Goal: Task Accomplishment & Management: Complete application form

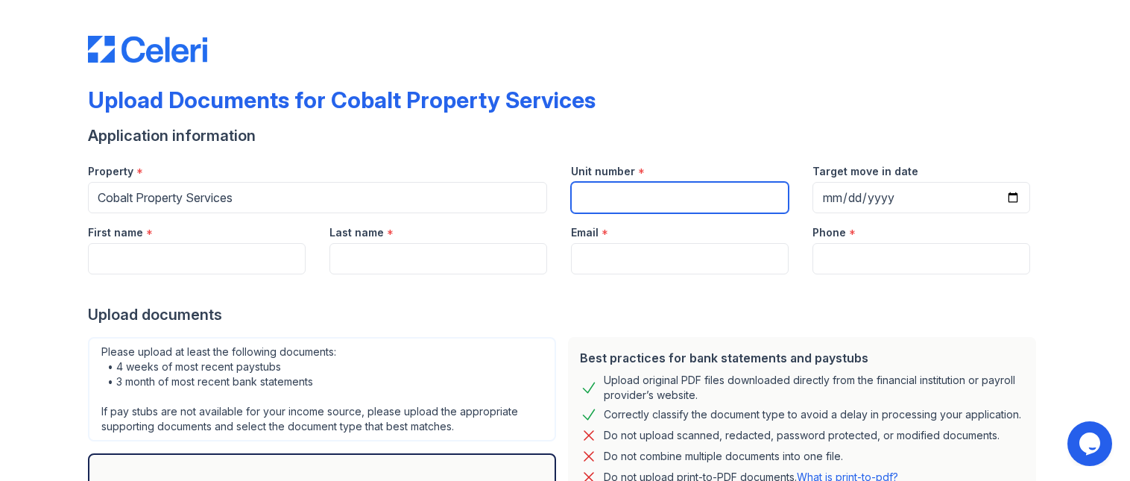
click at [605, 192] on input "Unit number" at bounding box center [680, 197] width 218 height 31
type input "25"
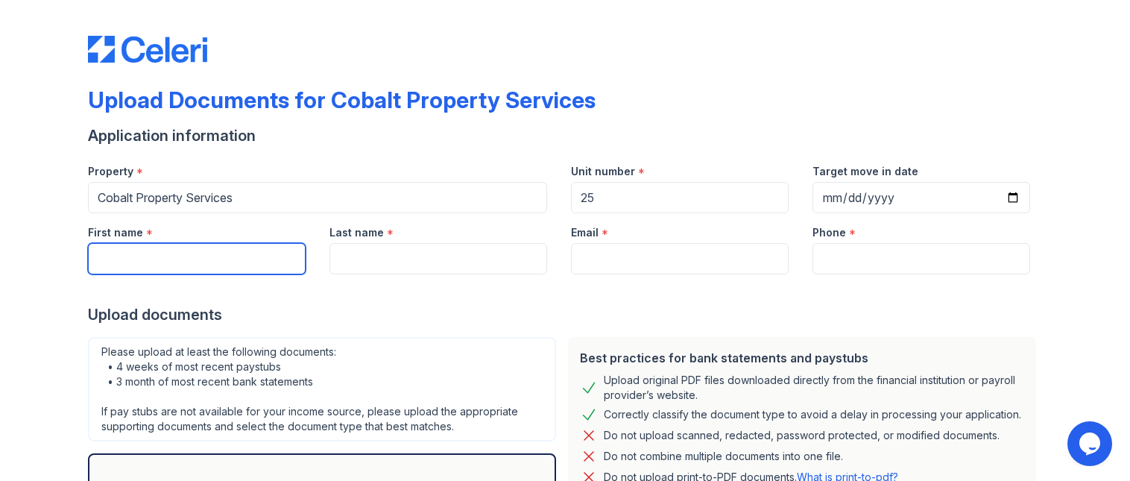
drag, startPoint x: 207, startPoint y: 255, endPoint x: 226, endPoint y: 255, distance: 19.4
click at [207, 255] on input "First name" at bounding box center [197, 258] width 218 height 31
type input "[PERSON_NAME]"
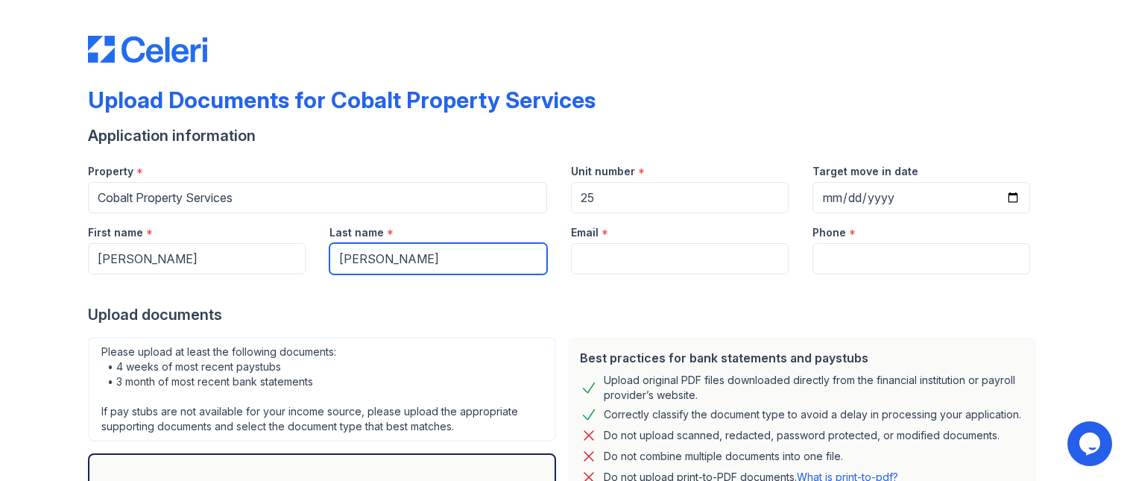
type input "[PERSON_NAME]"
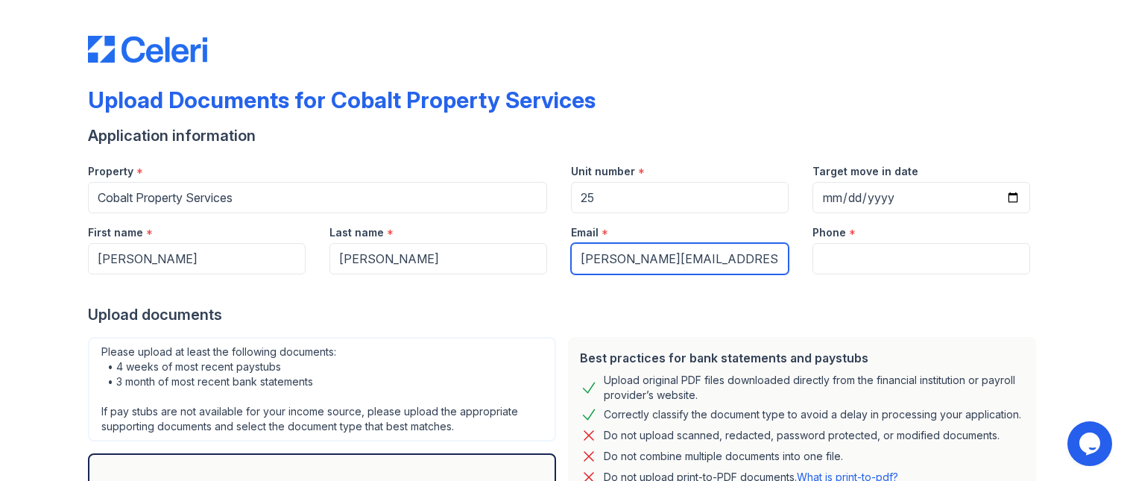
type input "[PERSON_NAME][EMAIL_ADDRESS][PERSON_NAME][PERSON_NAME][DOMAIN_NAME]"
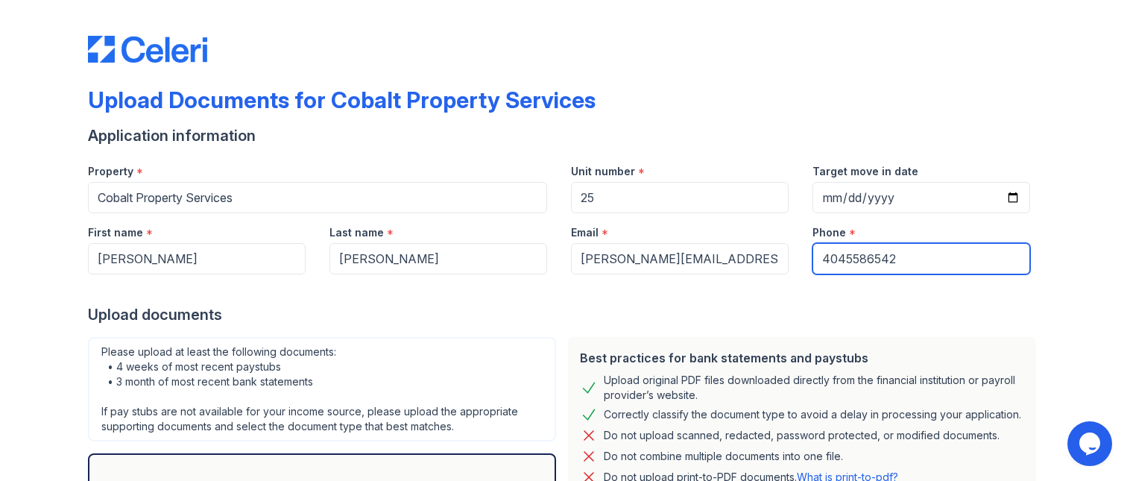
type input "4045586542"
click at [677, 388] on div "Upload original PDF files downloaded directly from the financial institution or…" at bounding box center [814, 388] width 421 height 30
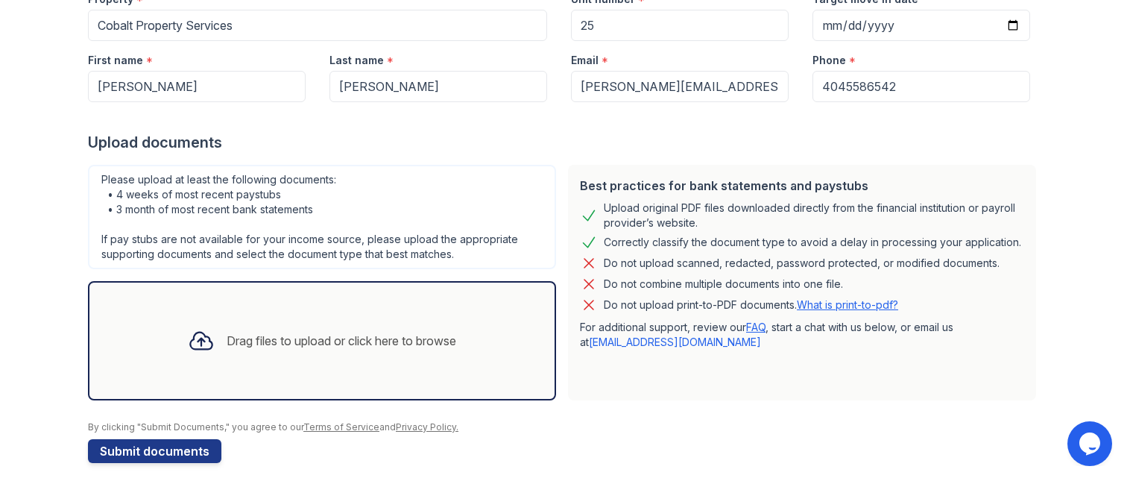
scroll to position [184, 0]
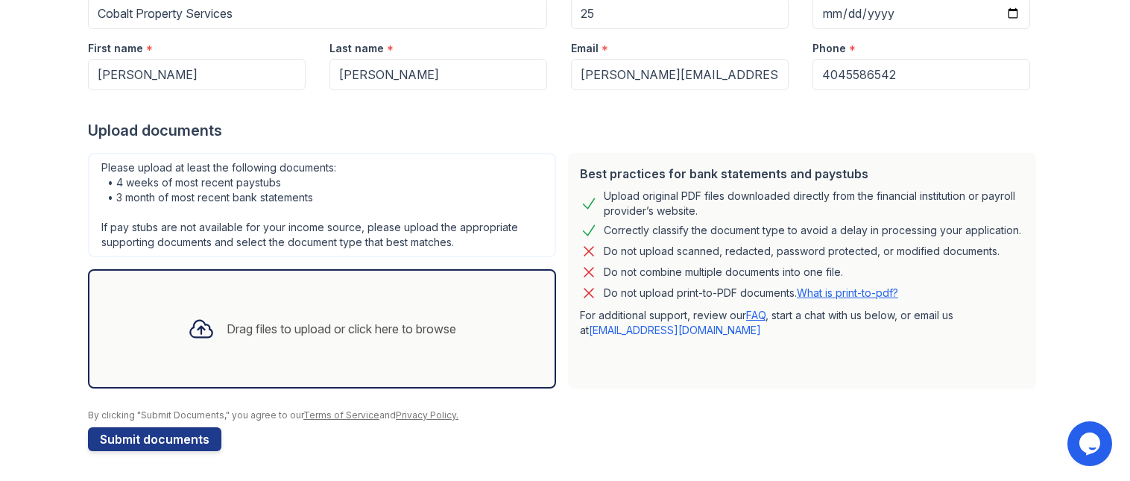
click at [312, 320] on div "Drag files to upload or click here to browse" at bounding box center [342, 329] width 230 height 18
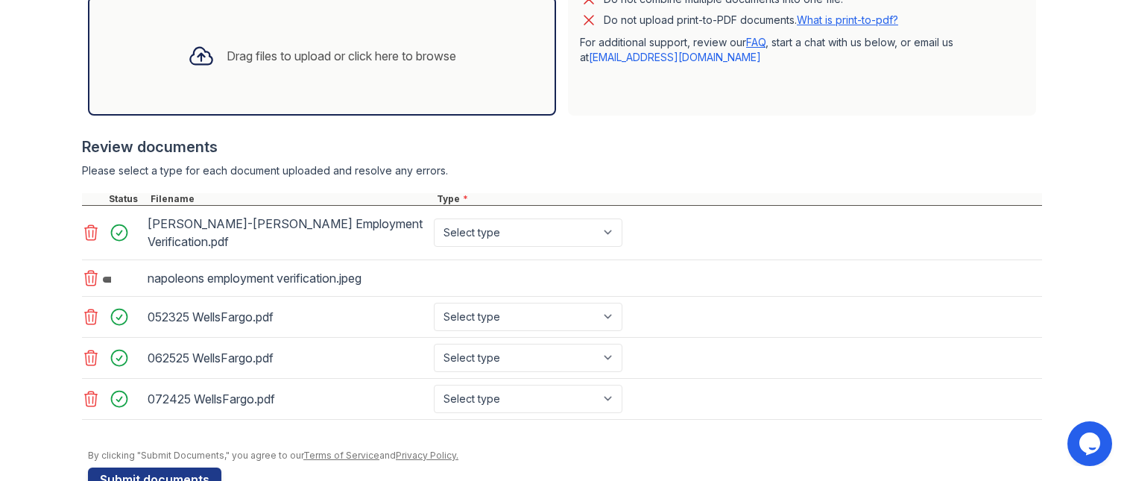
scroll to position [466, 0]
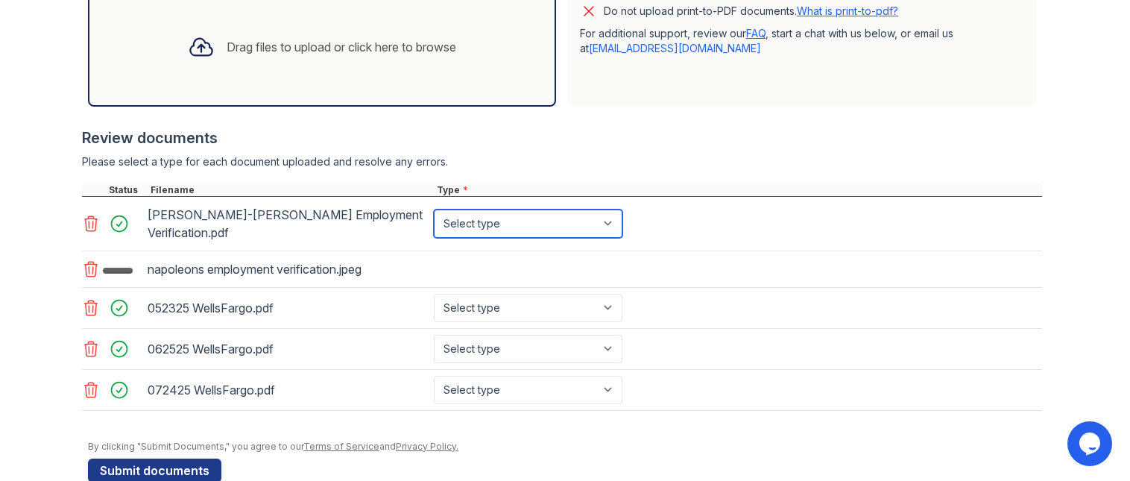
click at [485, 220] on select "Select type Paystub Bank Statement Offer Letter Tax Documents Benefit Award Let…" at bounding box center [528, 224] width 189 height 28
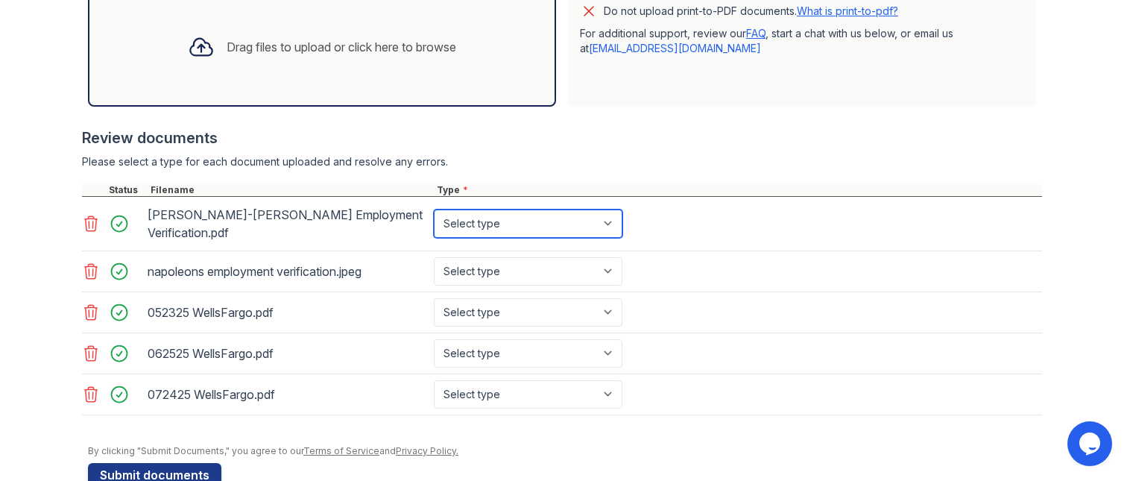
select select "other"
click at [434, 210] on select "Select type Paystub Bank Statement Offer Letter Tax Documents Benefit Award Let…" at bounding box center [528, 224] width 189 height 28
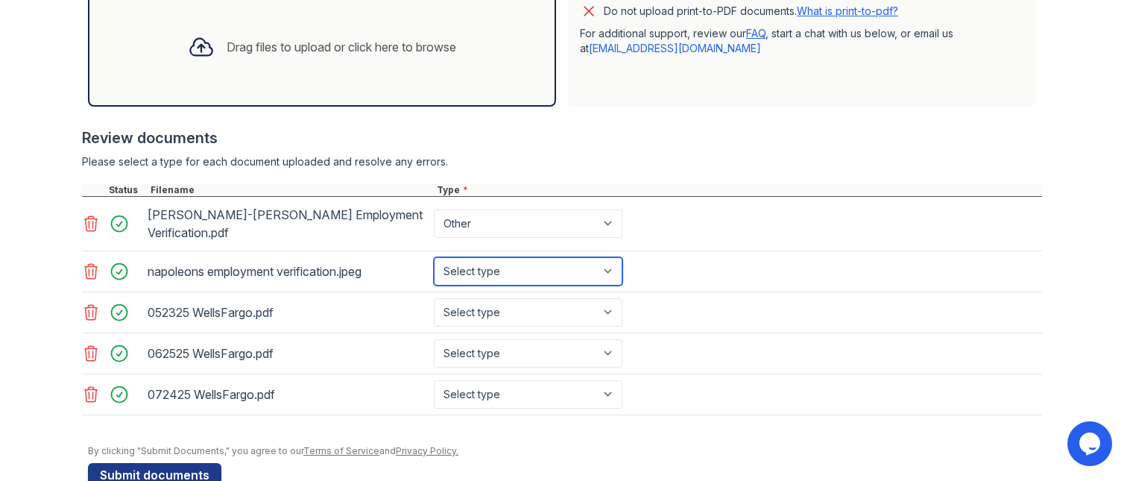
click at [500, 257] on select "Select type Paystub Bank Statement Offer Letter Tax Documents Benefit Award Let…" at bounding box center [528, 271] width 189 height 28
select select "other"
click at [434, 257] on select "Select type Paystub Bank Statement Offer Letter Tax Documents Benefit Award Let…" at bounding box center [528, 271] width 189 height 28
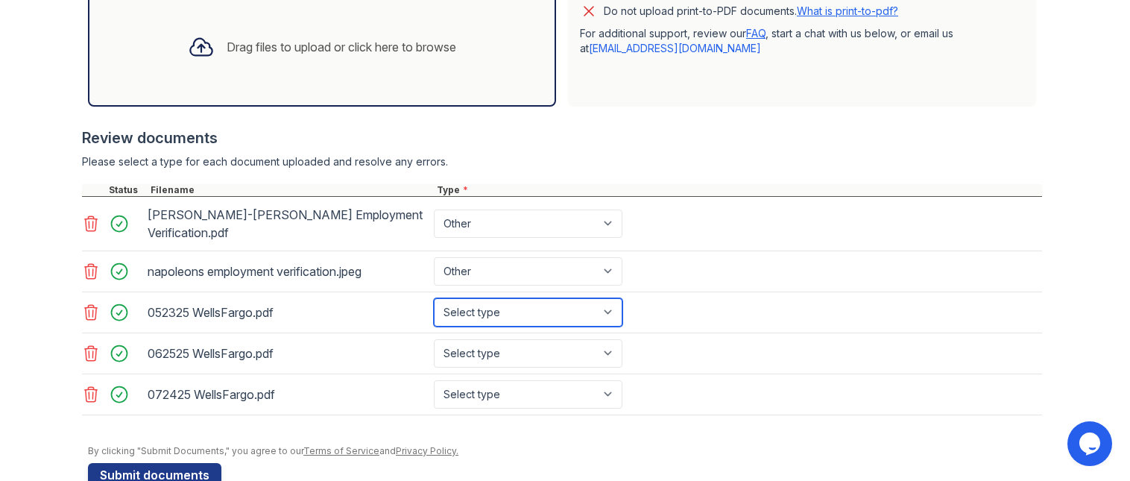
click at [479, 306] on select "Select type Paystub Bank Statement Offer Letter Tax Documents Benefit Award Let…" at bounding box center [528, 312] width 189 height 28
click at [434, 298] on select "Select type Paystub Bank Statement Offer Letter Tax Documents Benefit Award Let…" at bounding box center [528, 312] width 189 height 28
click at [485, 303] on select "Select type Paystub Bank Statement Offer Letter Tax Documents Benefit Award Let…" at bounding box center [528, 312] width 189 height 28
select select "bank_statement"
click at [434, 298] on select "Select type Paystub Bank Statement Offer Letter Tax Documents Benefit Award Let…" at bounding box center [528, 312] width 189 height 28
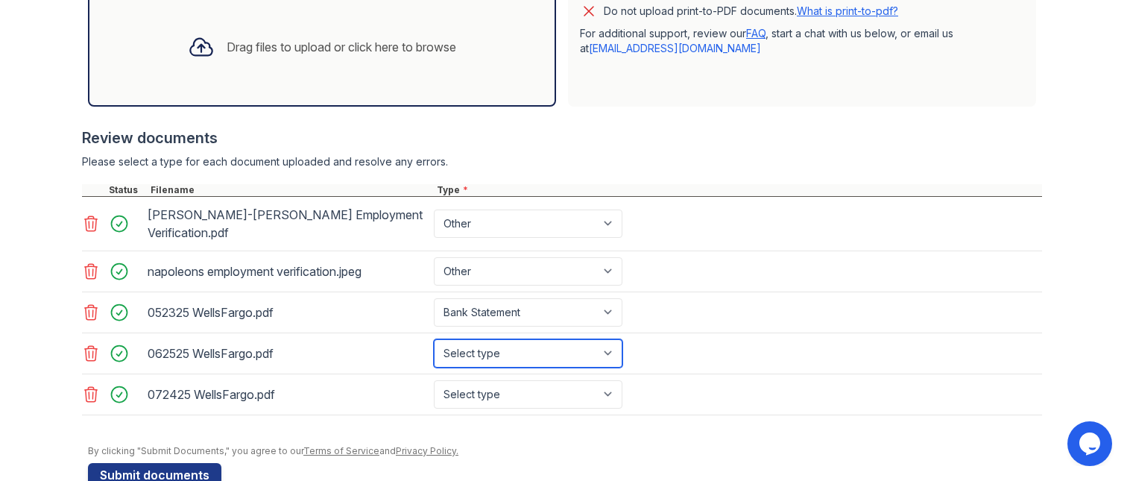
click at [494, 339] on select "Select type Paystub Bank Statement Offer Letter Tax Documents Benefit Award Let…" at bounding box center [528, 353] width 189 height 28
select select "bank_statement"
click at [434, 339] on select "Select type Paystub Bank Statement Offer Letter Tax Documents Benefit Award Let…" at bounding box center [528, 353] width 189 height 28
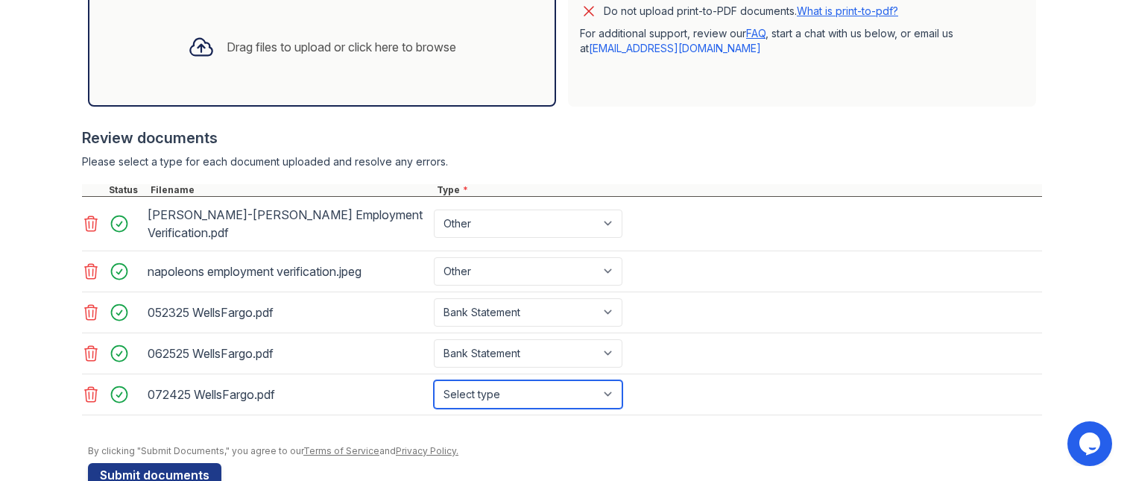
click at [494, 380] on select "Select type Paystub Bank Statement Offer Letter Tax Documents Benefit Award Let…" at bounding box center [528, 394] width 189 height 28
select select "bank_statement"
click at [434, 380] on select "Select type Paystub Bank Statement Offer Letter Tax Documents Benefit Award Let…" at bounding box center [528, 394] width 189 height 28
click at [603, 430] on div at bounding box center [565, 437] width 954 height 15
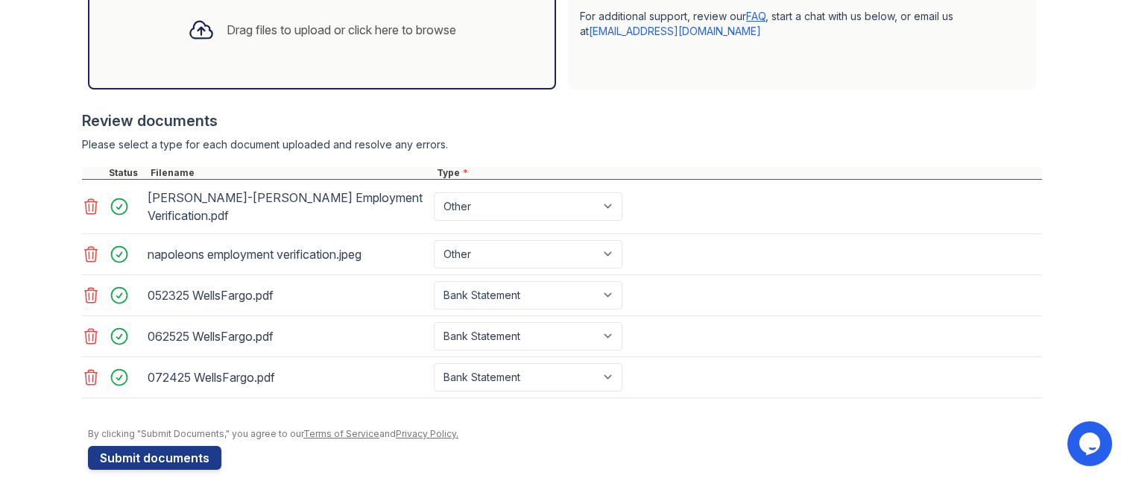
scroll to position [488, 0]
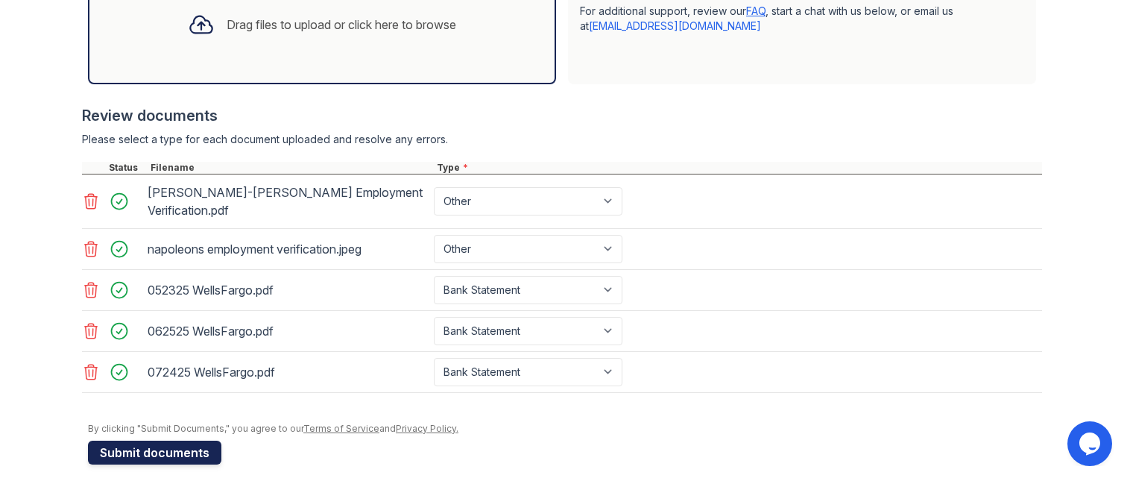
click at [183, 441] on button "Submit documents" at bounding box center [154, 453] width 133 height 24
